Goal: Task Accomplishment & Management: Use online tool/utility

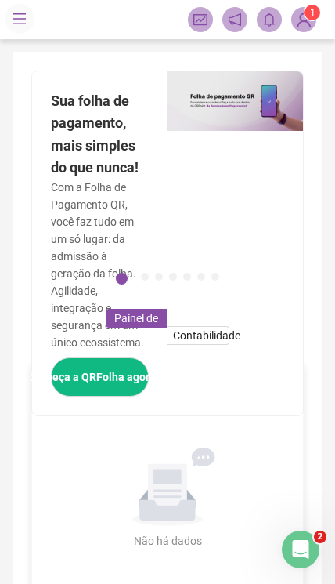
click at [303, 18] on img at bounding box center [304, 20] width 24 height 24
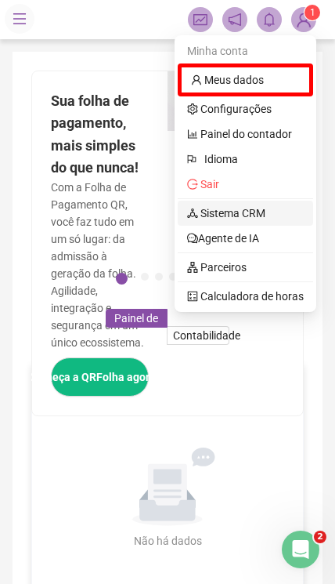
click at [266, 219] on link "Sistema CRM" at bounding box center [226, 213] width 78 height 13
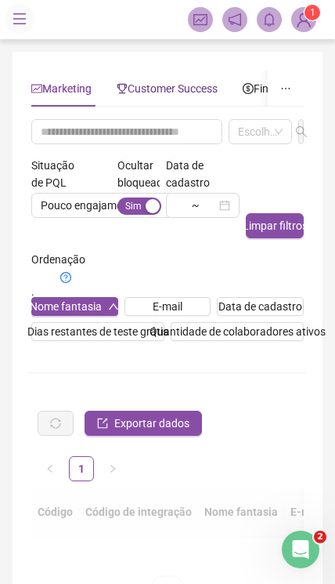
click at [164, 96] on div "Customer Success" at bounding box center [167, 88] width 101 height 17
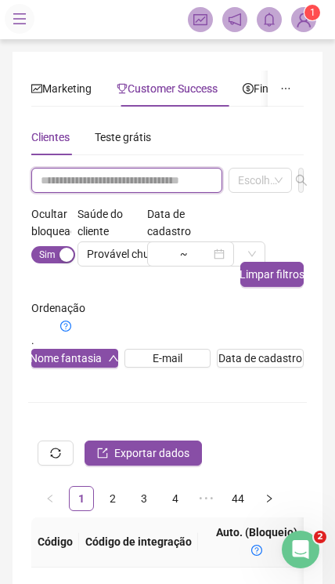
click at [131, 186] on input "text" at bounding box center [126, 180] width 191 height 25
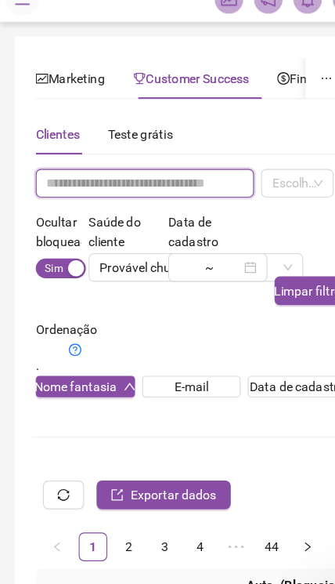
click at [81, 168] on input "text" at bounding box center [126, 180] width 191 height 25
paste input "**********"
type input "**********"
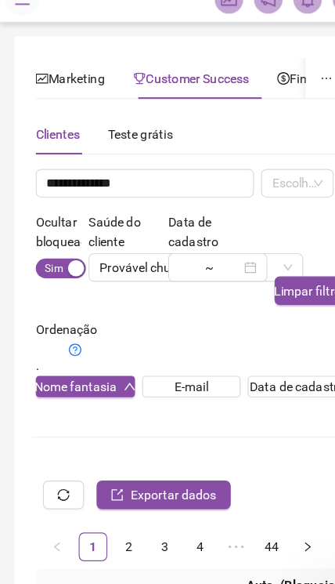
click at [240, 175] on input "search" at bounding box center [239, 181] width 3 height 12
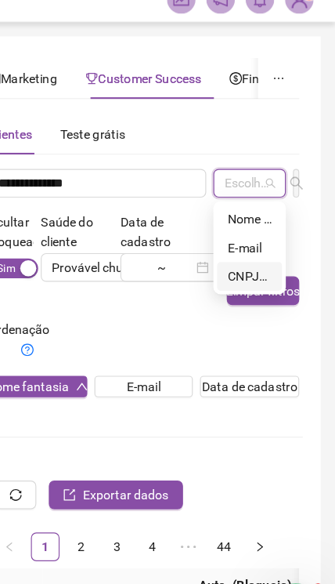
click at [241, 253] on div "CNPJ/CPF" at bounding box center [260, 261] width 38 height 17
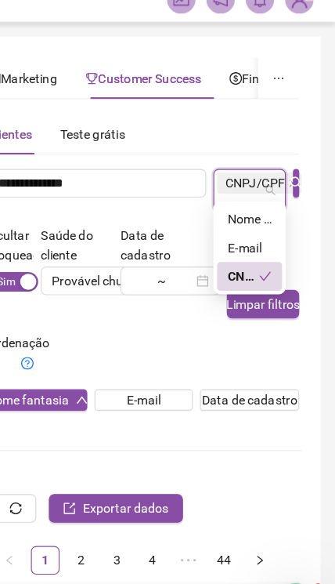
click at [295, 168] on div at bounding box center [301, 186] width 12 height 37
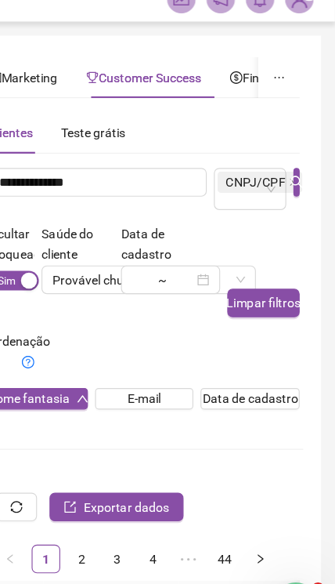
click at [295, 174] on icon "search" at bounding box center [301, 180] width 13 height 13
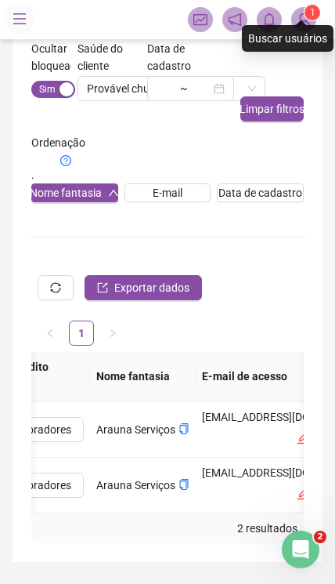
scroll to position [0, 521]
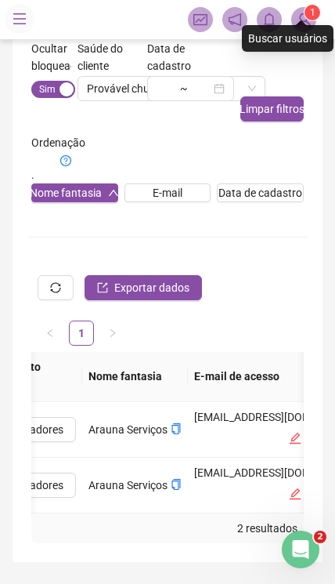
click at [182, 438] on button "copiar" at bounding box center [176, 429] width 11 height 17
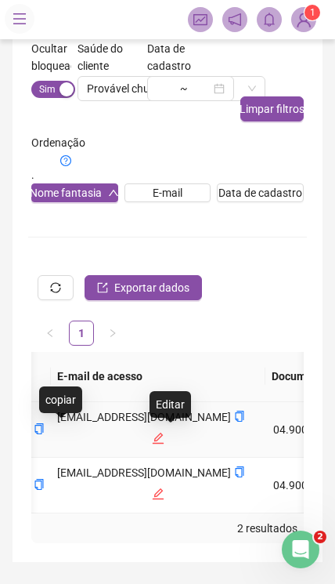
scroll to position [0, 656]
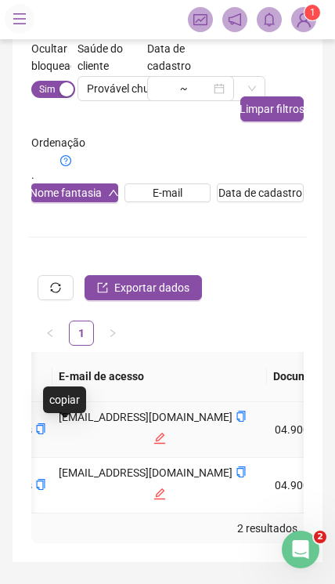
click at [236, 418] on icon "copy" at bounding box center [241, 415] width 11 height 11
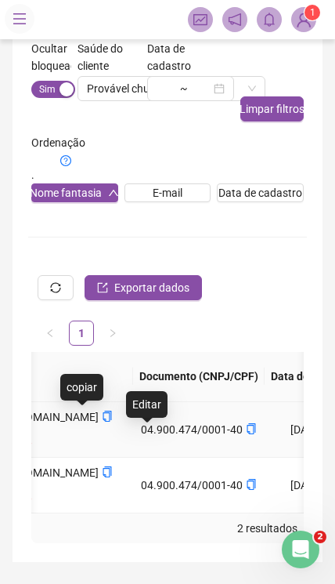
scroll to position [0, 793]
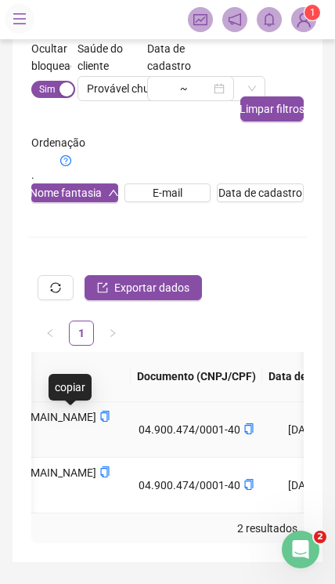
click at [255, 432] on icon "copy" at bounding box center [249, 428] width 11 height 11
